Goal: Obtain resource: Download file/media

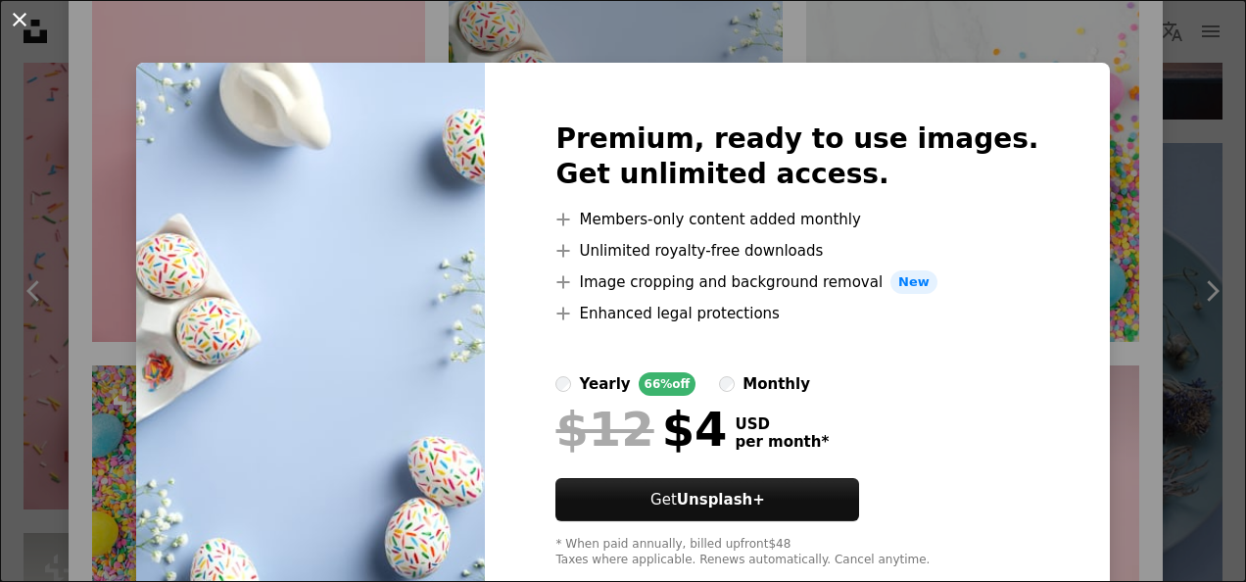
click at [12, 10] on button "An X shape" at bounding box center [20, 20] width 24 height 24
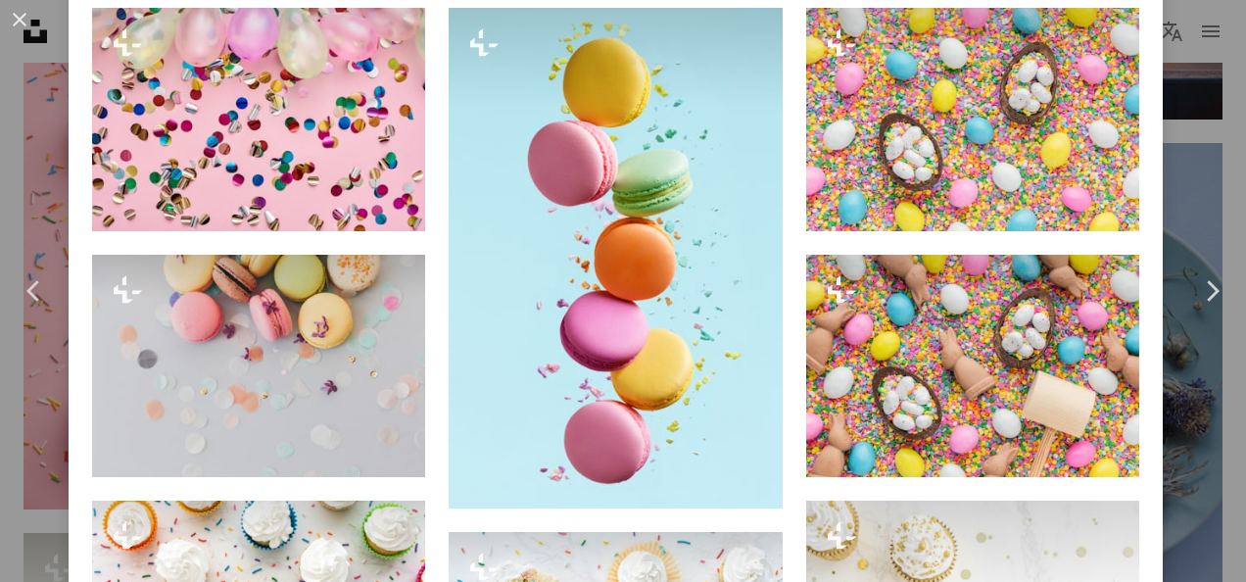
scroll to position [2644, 0]
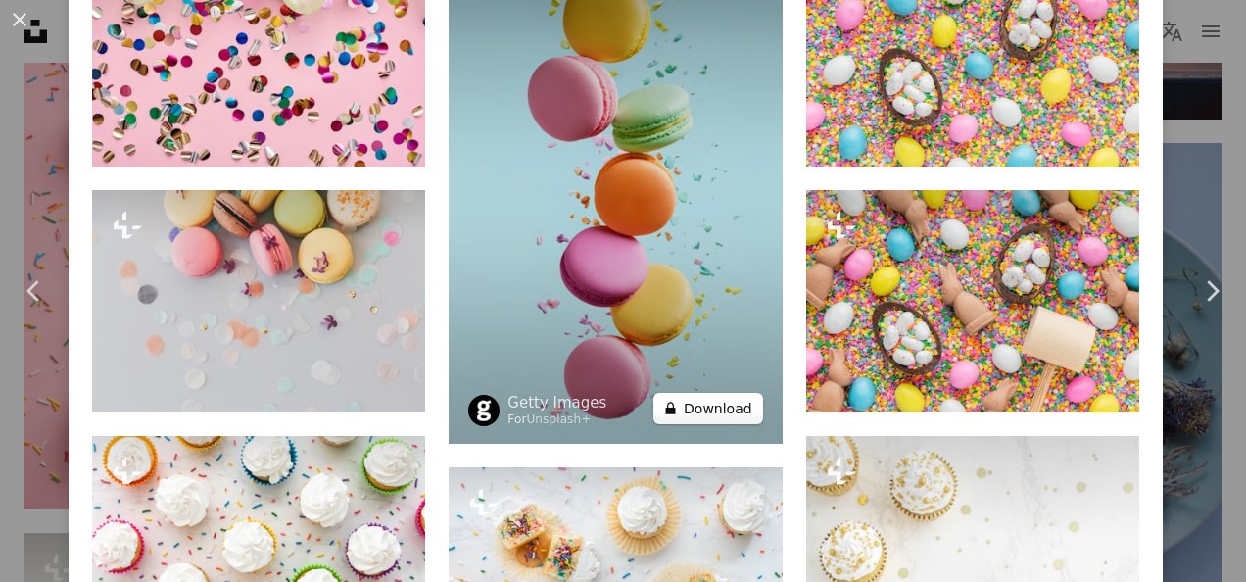
click at [692, 393] on button "A lock Download" at bounding box center [708, 408] width 110 height 31
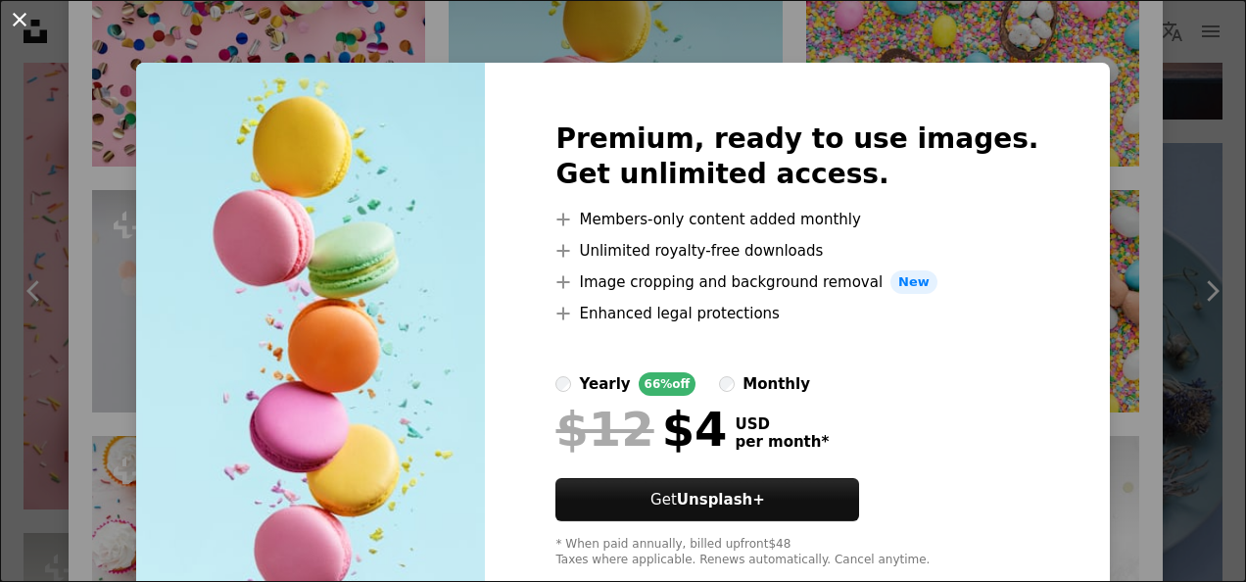
click at [30, 9] on button "An X shape" at bounding box center [20, 20] width 24 height 24
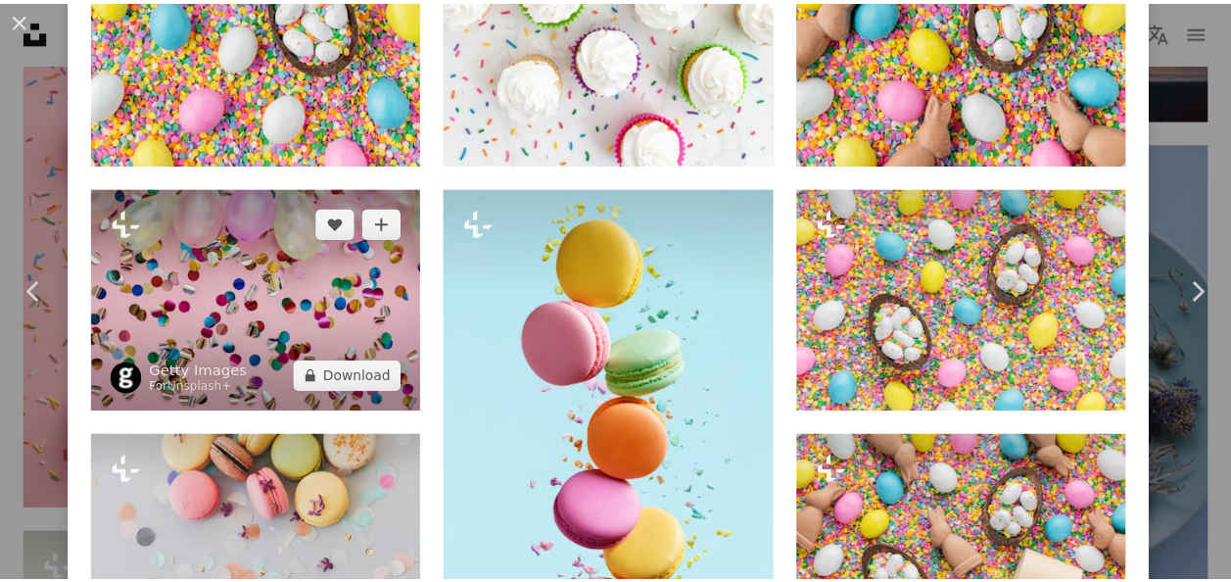
scroll to position [2350, 0]
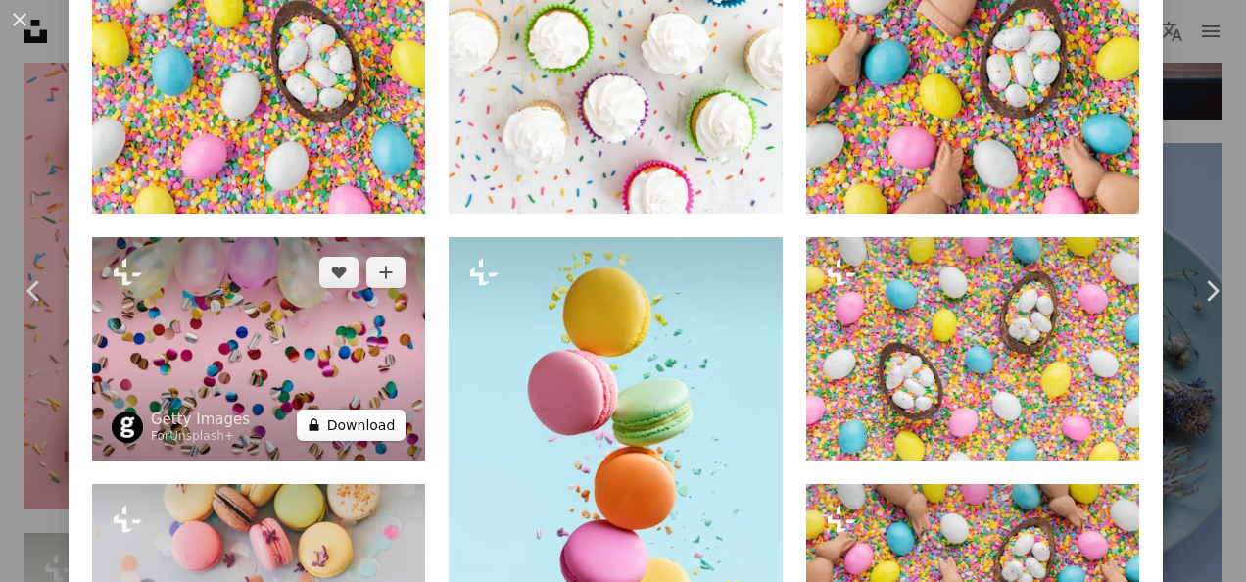
click at [357, 409] on button "A lock Download" at bounding box center [352, 424] width 110 height 31
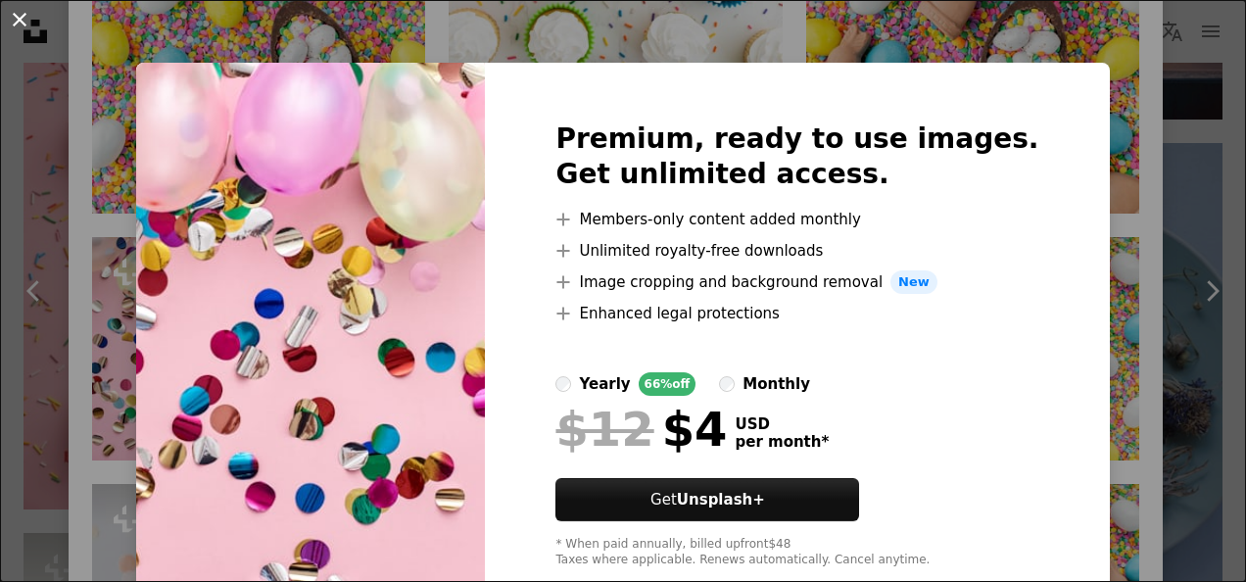
click at [17, 20] on button "An X shape" at bounding box center [20, 20] width 24 height 24
